Goal: Information Seeking & Learning: Understand process/instructions

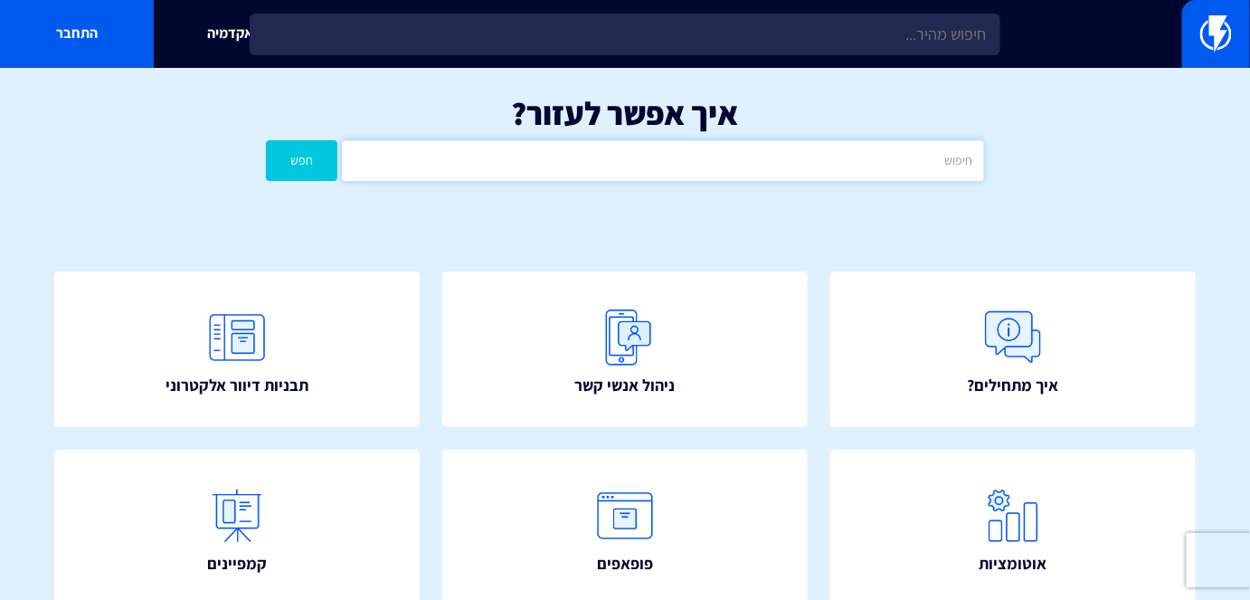
click at [886, 166] on input "text" at bounding box center [662, 160] width 641 height 41
type input "משתמשים"
click at [266, 140] on button "חפש" at bounding box center [301, 160] width 71 height 41
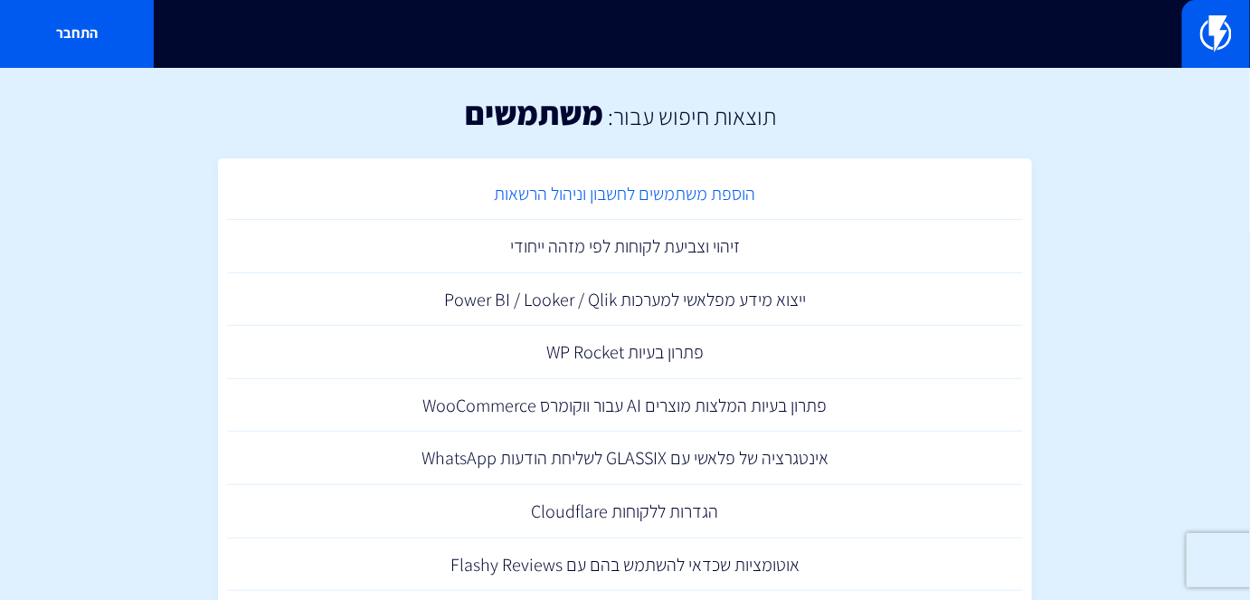
click at [689, 181] on link "הוספת משתמשים לחשבון וניהול הרשאות" at bounding box center [625, 193] width 796 height 53
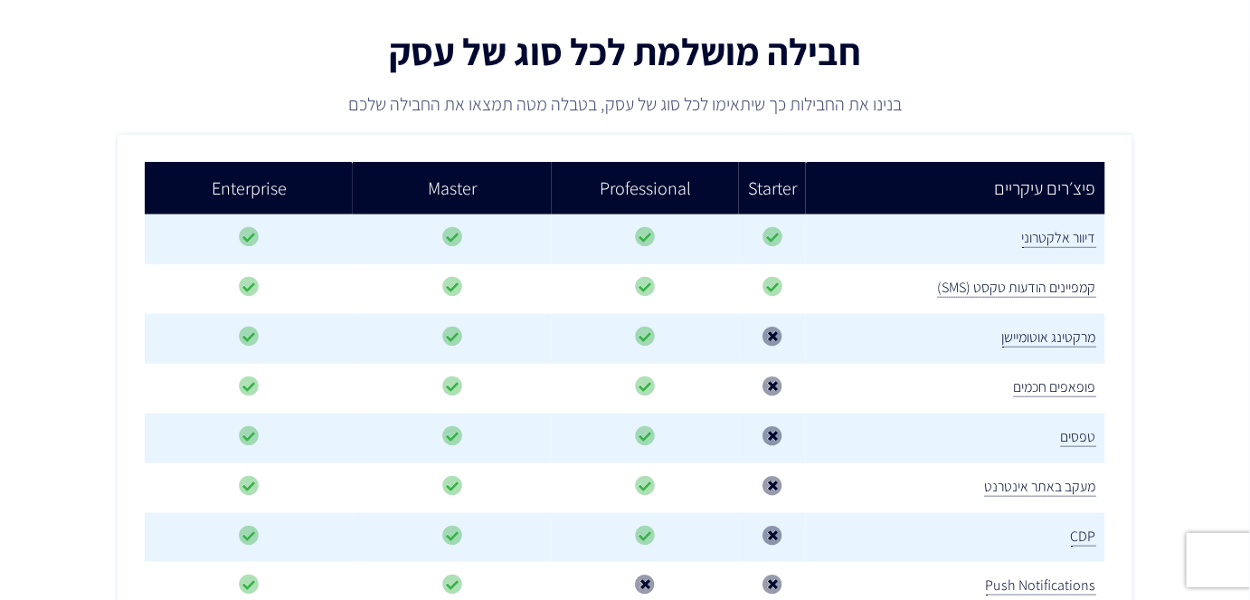
scroll to position [301, 0]
